Goal: Transaction & Acquisition: Purchase product/service

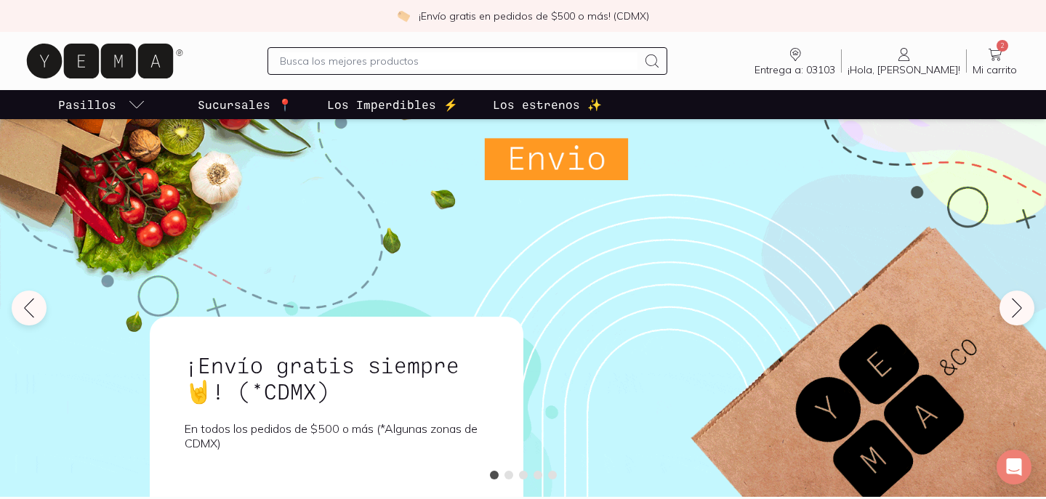
click at [615, 63] on input "text" at bounding box center [459, 60] width 358 height 17
type input "detergente ropa"
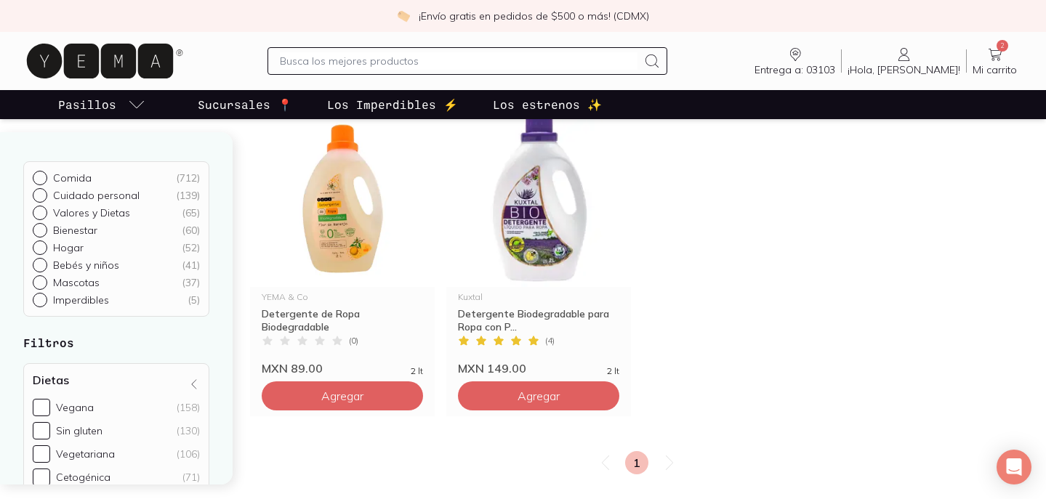
scroll to position [217, 0]
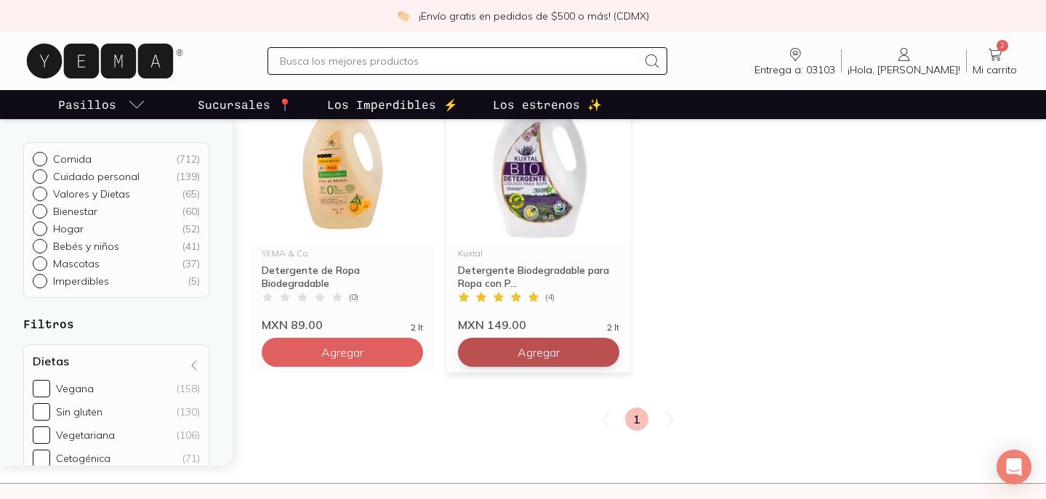
click at [522, 359] on span "Agregar" at bounding box center [539, 352] width 42 height 15
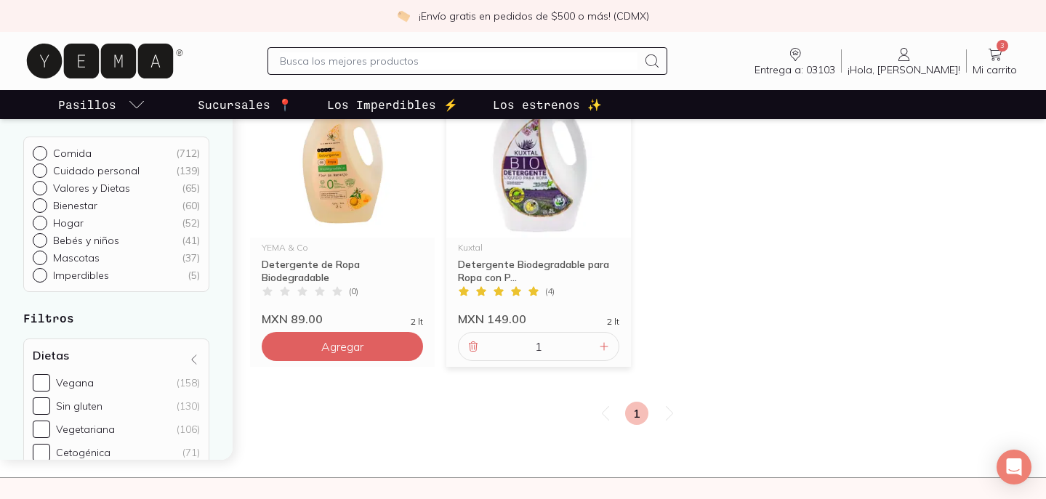
click at [515, 65] on input "text" at bounding box center [459, 60] width 358 height 17
type input "suavizante"
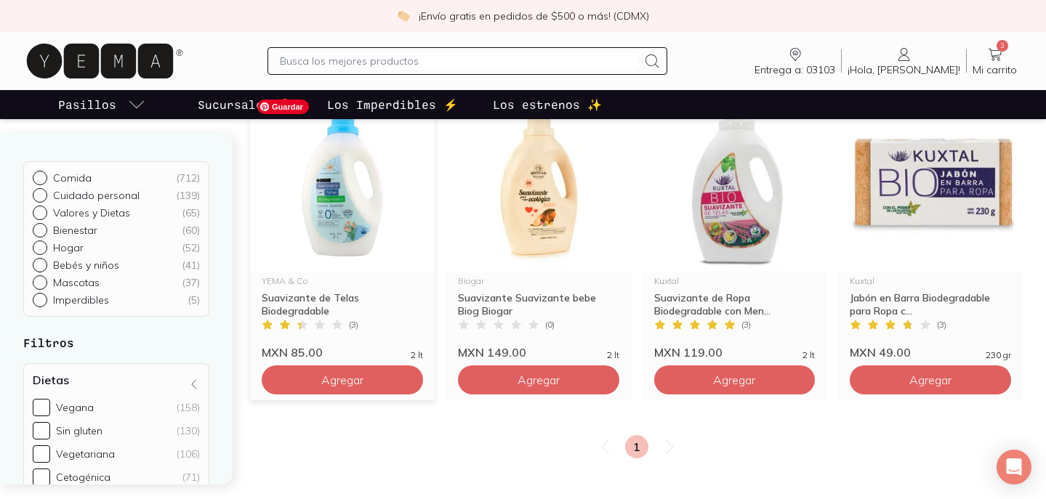
scroll to position [184, 0]
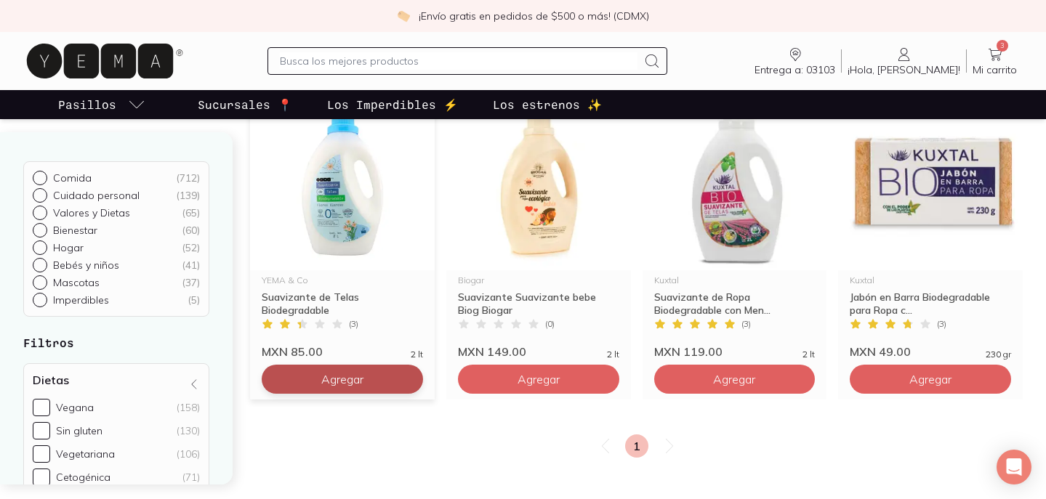
click at [330, 386] on span "Agregar" at bounding box center [342, 379] width 42 height 15
click at [443, 57] on input "text" at bounding box center [459, 60] width 358 height 17
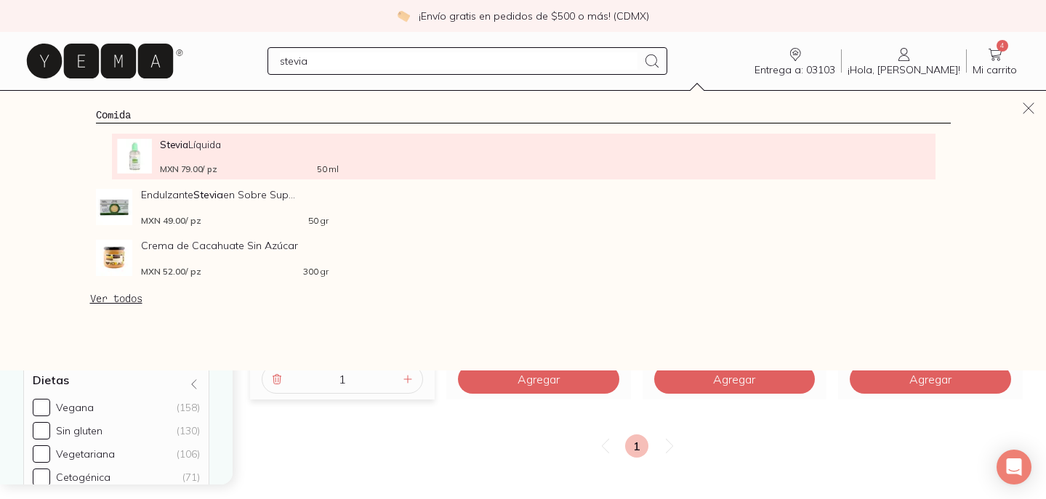
type input "stevia"
click at [228, 146] on span "Stevia Líquida" at bounding box center [249, 144] width 178 height 11
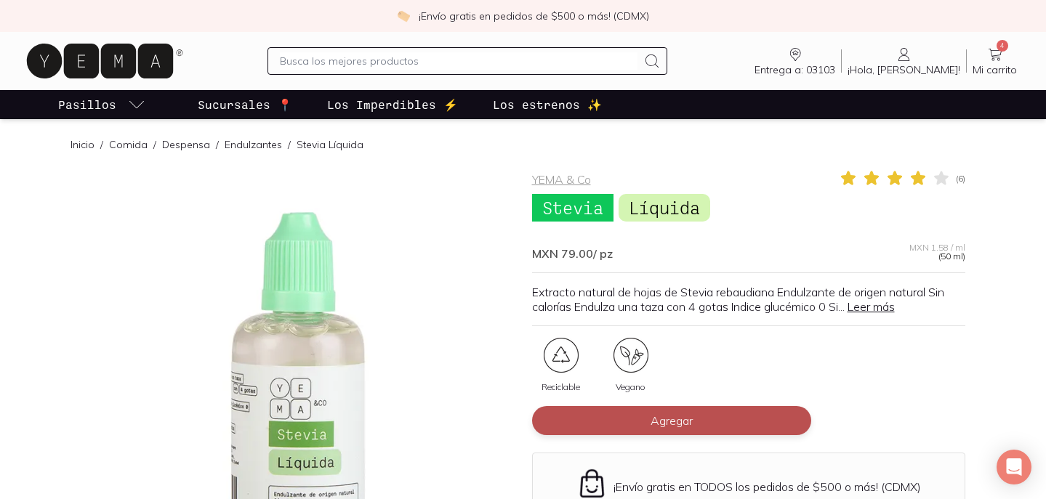
click at [633, 424] on button "Agregar" at bounding box center [671, 420] width 279 height 29
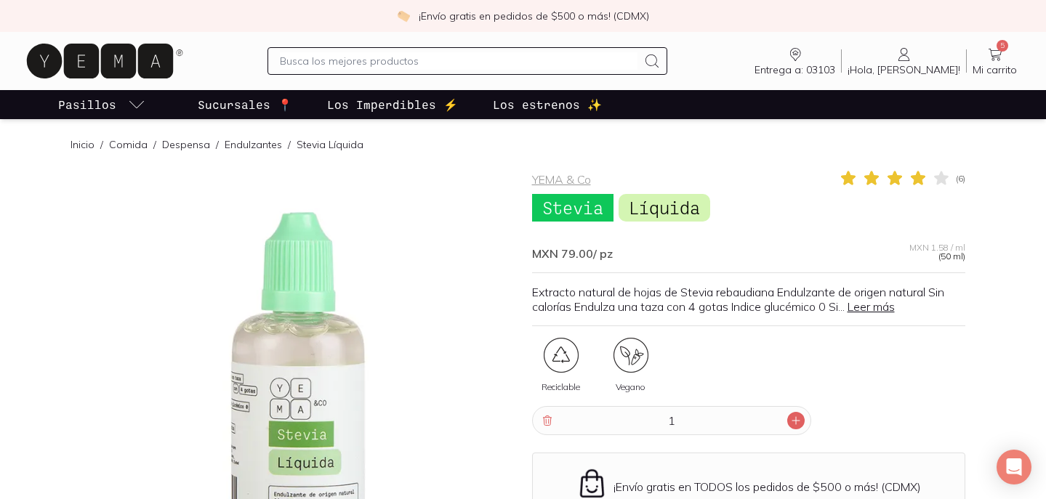
click at [793, 420] on icon at bounding box center [796, 421] width 12 height 12
type input "2"
click at [512, 63] on input "text" at bounding box center [459, 60] width 358 height 17
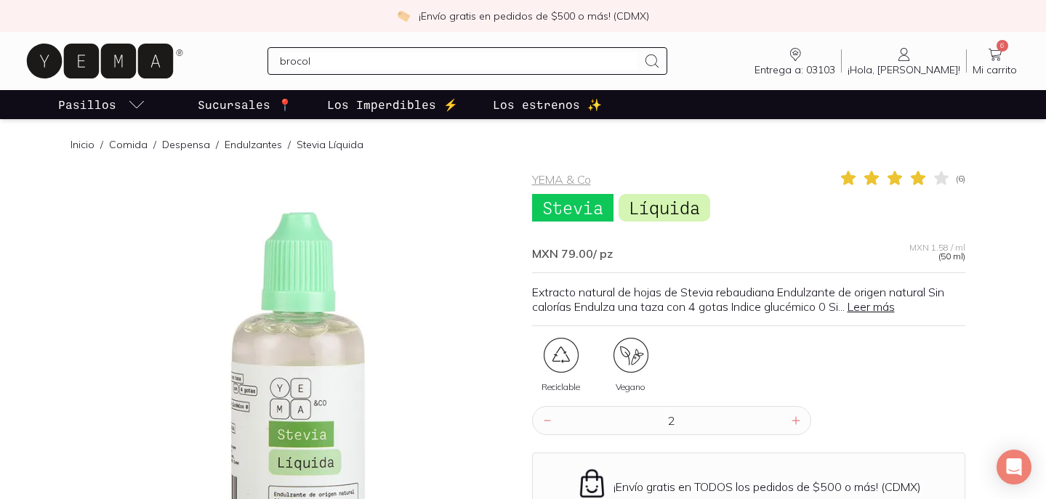
type input "brocoli"
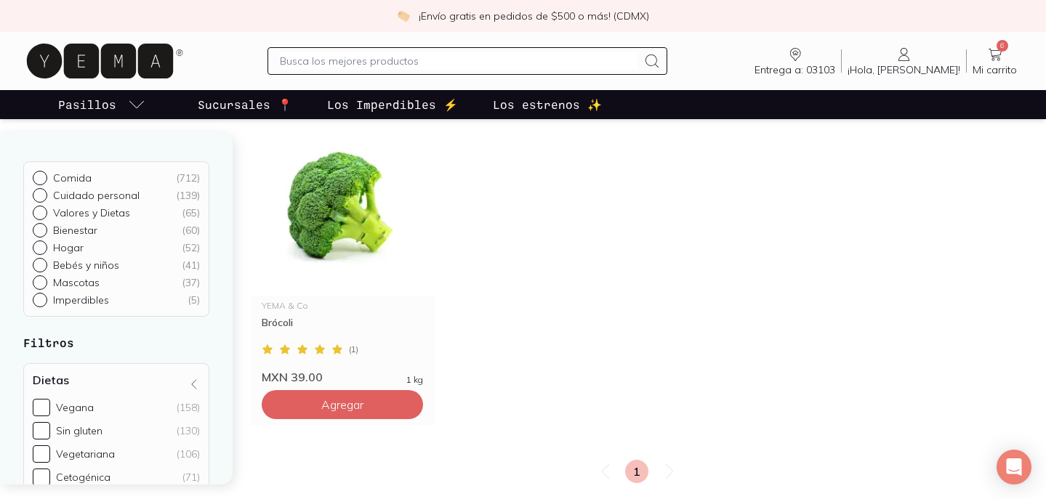
scroll to position [161, 0]
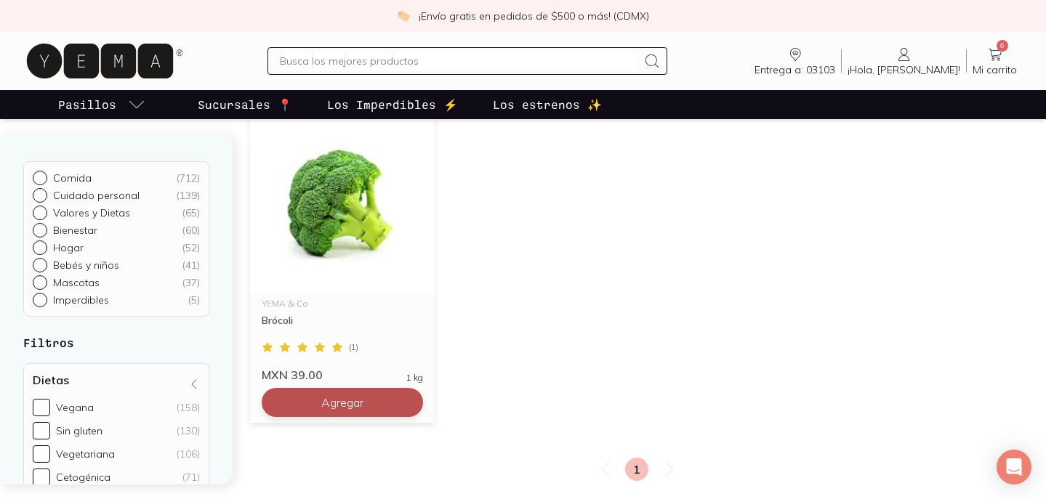
click at [331, 405] on span "Agregar" at bounding box center [342, 402] width 42 height 15
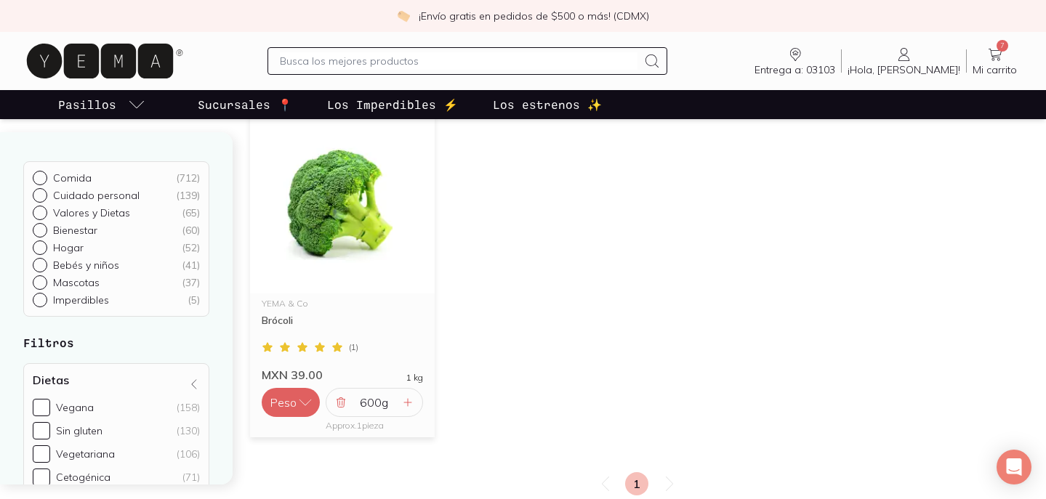
click at [403, 64] on input "text" at bounding box center [459, 60] width 358 height 17
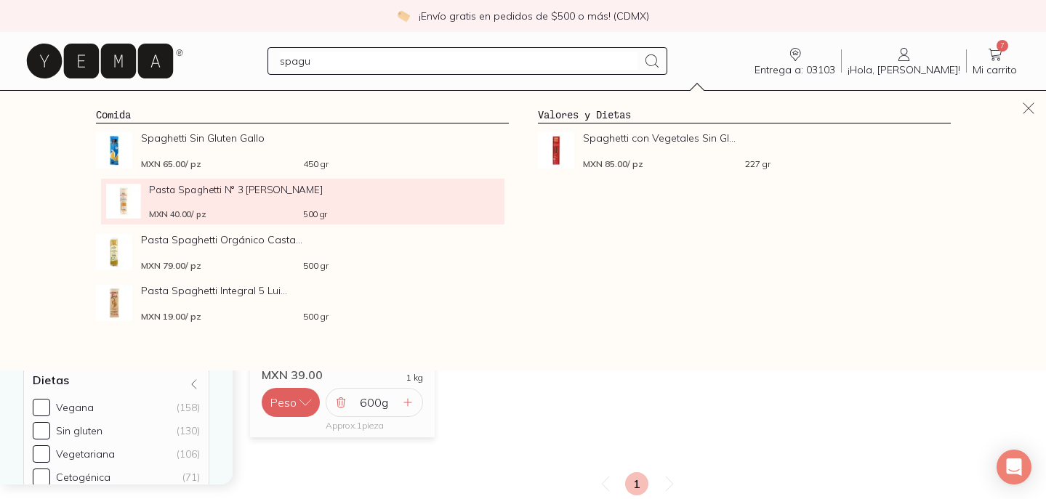
type input "spagu"
click at [234, 188] on span "Pasta Spaghetti N° 3 [PERSON_NAME]" at bounding box center [238, 189] width 178 height 11
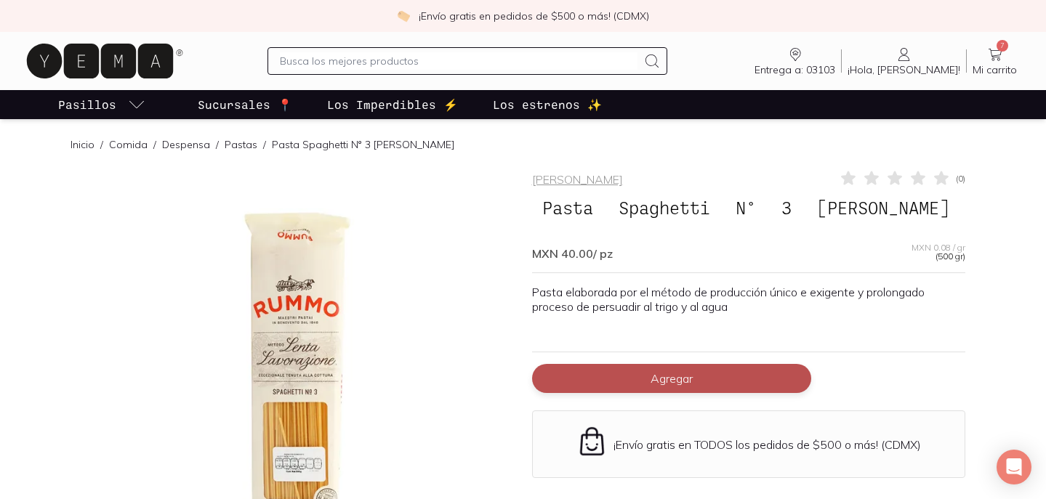
click at [654, 377] on span "Agregar" at bounding box center [672, 378] width 42 height 15
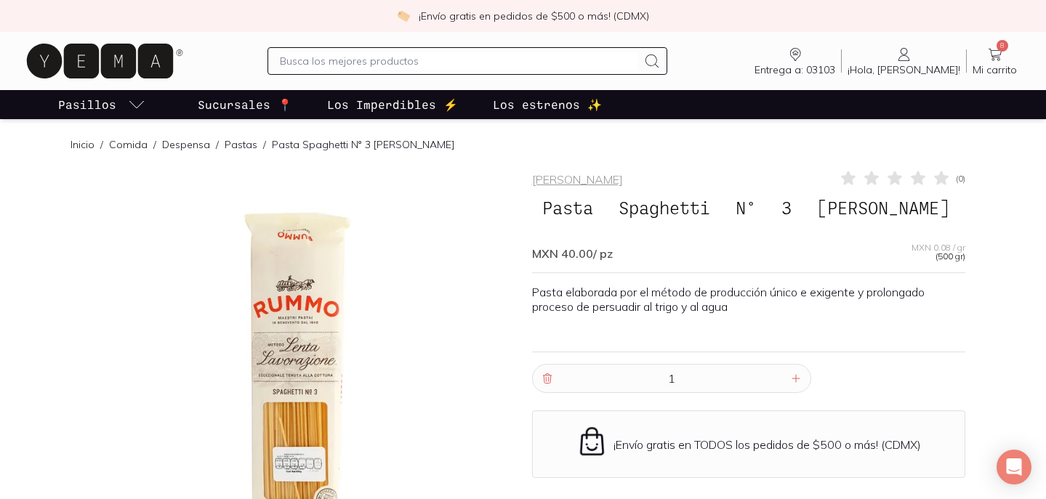
click at [439, 60] on input "text" at bounding box center [459, 60] width 358 height 17
type input "chorizo"
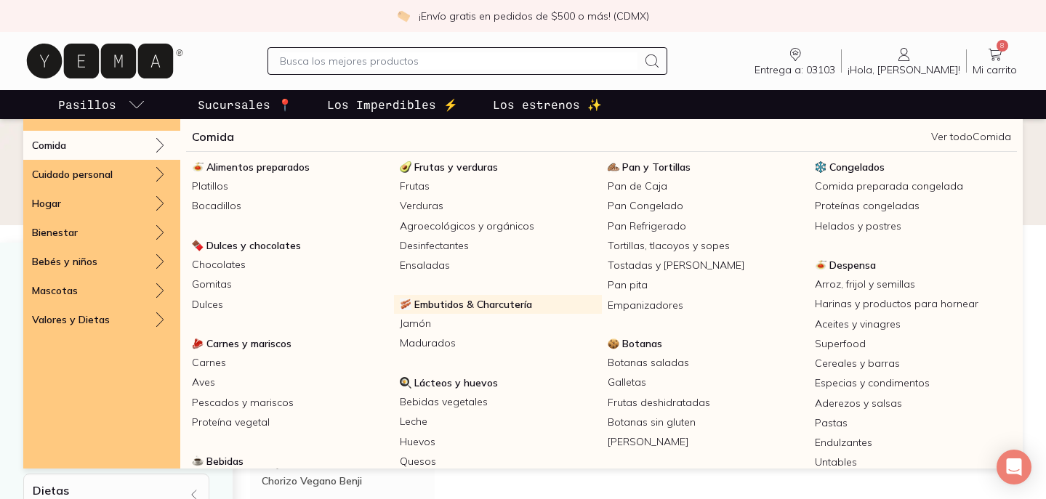
click at [478, 302] on span "Embutidos & Charcutería" at bounding box center [473, 304] width 118 height 13
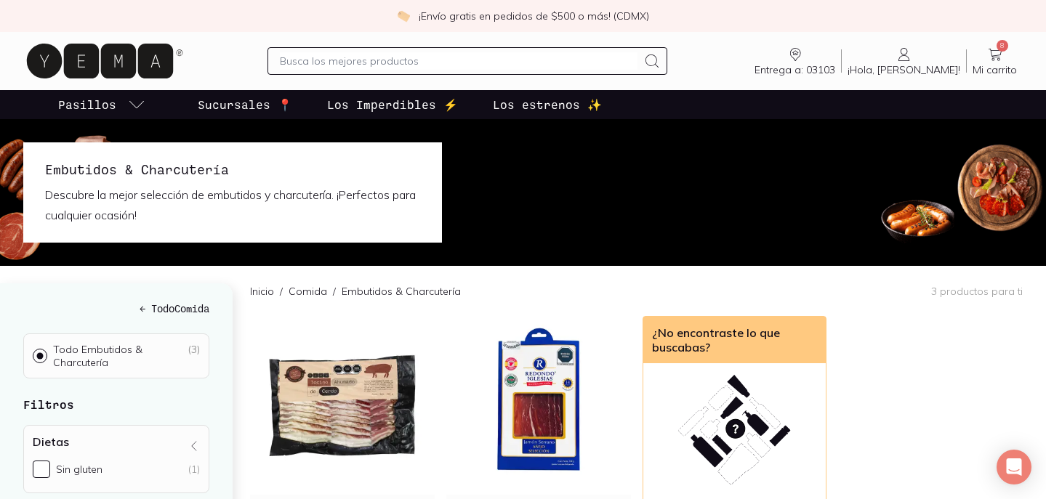
click at [993, 62] on icon at bounding box center [994, 54] width 17 height 17
